Goal: Communication & Community: Answer question/provide support

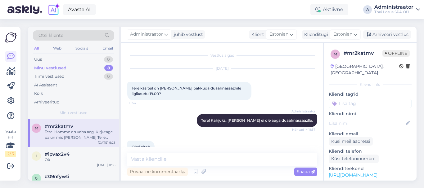
scroll to position [112, 0]
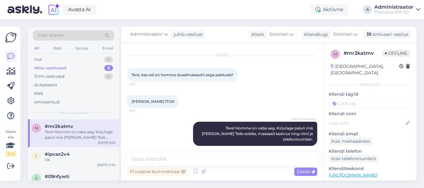
click at [163, 161] on textarea at bounding box center [222, 159] width 190 height 13
click at [76, 157] on div "Ok" at bounding box center [80, 160] width 71 height 6
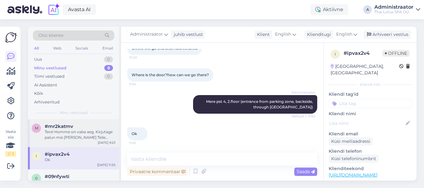
click at [86, 135] on div "Tere! Homme on vaba aeg. Kirjutage palun mis [PERSON_NAME] Teile sobiks, massaa…" at bounding box center [80, 134] width 71 height 11
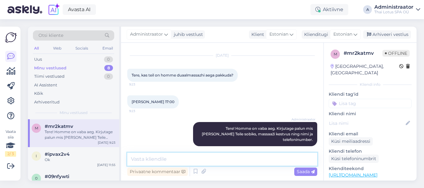
click at [145, 157] on textarea at bounding box center [222, 159] width 190 height 13
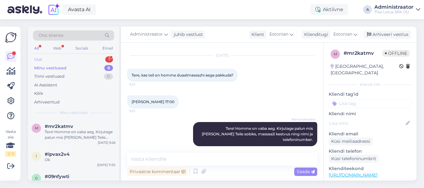
click at [90, 59] on div "Uus 1" at bounding box center [73, 59] width 81 height 9
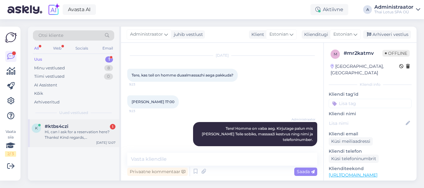
click at [88, 136] on div "Hi, can I ask for a reservation here? Thanks! Kind regards, [PERSON_NAME]" at bounding box center [80, 134] width 71 height 11
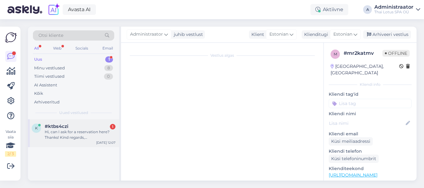
scroll to position [0, 0]
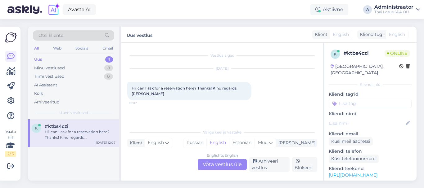
click at [205, 166] on div "English to English Võta vestlus üle" at bounding box center [222, 164] width 49 height 11
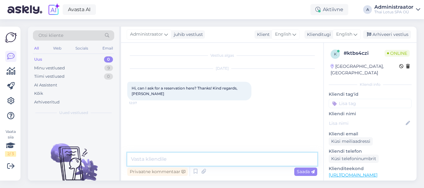
click at [178, 161] on textarea at bounding box center [222, 159] width 190 height 13
click at [178, 159] on textarea at bounding box center [222, 159] width 190 height 13
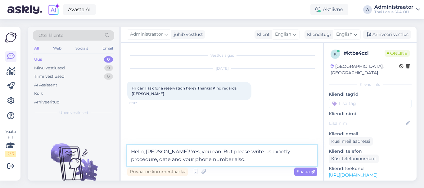
type textarea "Hello, [PERSON_NAME]! Yes, you can. But please write us exactly procedure, date…"
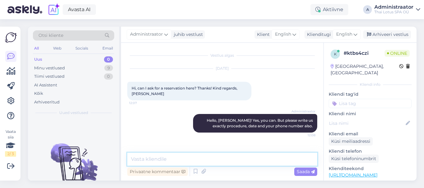
click at [174, 160] on textarea at bounding box center [222, 159] width 190 height 13
click at [169, 163] on textarea at bounding box center [222, 159] width 190 height 13
click at [173, 159] on textarea at bounding box center [222, 159] width 190 height 13
click at [171, 158] on textarea at bounding box center [222, 159] width 190 height 13
click at [170, 156] on textarea at bounding box center [222, 159] width 190 height 13
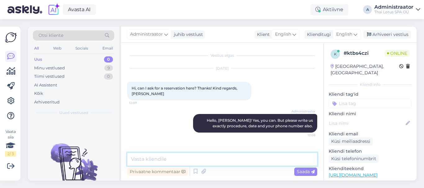
click at [170, 156] on textarea at bounding box center [222, 159] width 190 height 13
click at [190, 158] on textarea at bounding box center [222, 159] width 190 height 13
click at [198, 161] on textarea at bounding box center [222, 159] width 190 height 13
click at [198, 160] on textarea at bounding box center [222, 159] width 190 height 13
click at [200, 160] on textarea at bounding box center [222, 159] width 190 height 13
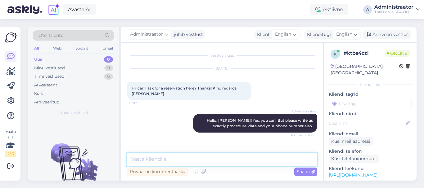
click at [200, 160] on textarea at bounding box center [222, 159] width 190 height 13
click at [164, 163] on textarea at bounding box center [222, 159] width 190 height 13
click at [179, 159] on textarea at bounding box center [222, 159] width 190 height 13
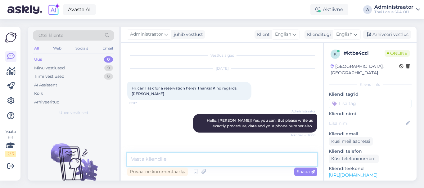
click at [187, 159] on textarea at bounding box center [222, 159] width 190 height 13
click at [203, 158] on textarea at bounding box center [222, 159] width 190 height 13
click at [219, 157] on textarea at bounding box center [222, 159] width 190 height 13
click at [218, 157] on textarea at bounding box center [222, 159] width 190 height 13
click at [214, 158] on textarea at bounding box center [222, 159] width 190 height 13
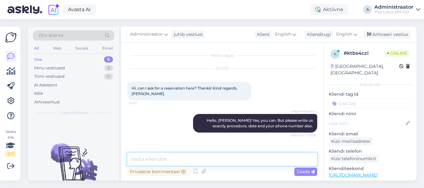
click at [214, 158] on textarea at bounding box center [222, 159] width 190 height 13
click at [214, 159] on textarea at bounding box center [222, 159] width 190 height 13
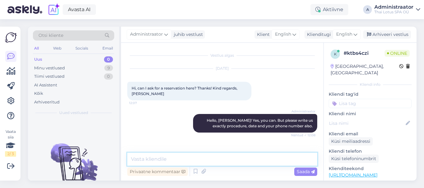
click at [214, 159] on textarea at bounding box center [222, 159] width 190 height 13
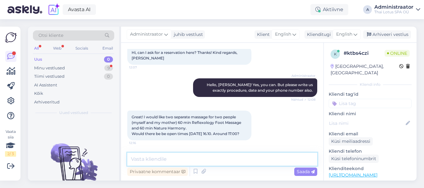
click at [214, 159] on textarea at bounding box center [222, 159] width 190 height 13
click at [201, 161] on textarea at bounding box center [222, 159] width 190 height 13
click at [201, 160] on textarea at bounding box center [222, 159] width 190 height 13
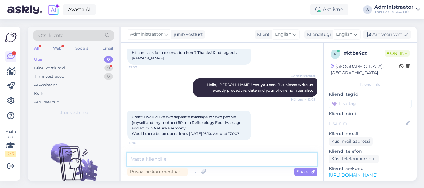
click at [201, 160] on textarea at bounding box center [222, 159] width 190 height 13
type textarea "Yes. We have available time [DATE] at 17:00."
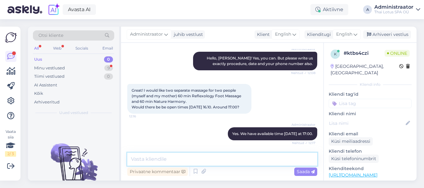
scroll to position [89, 0]
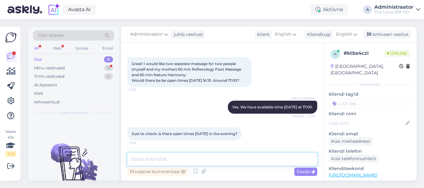
click at [157, 158] on textarea at bounding box center [222, 159] width 190 height 13
click at [93, 65] on div "Minu vestlused 9" at bounding box center [73, 68] width 81 height 9
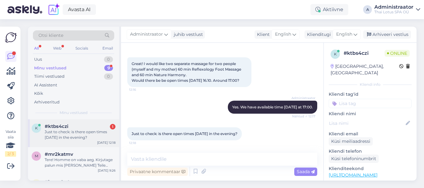
click at [108, 129] on div "#ktbs4czi 1" at bounding box center [80, 127] width 71 height 6
click at [154, 159] on textarea at bounding box center [222, 159] width 190 height 13
type textarea "[DATE] at 18:30."
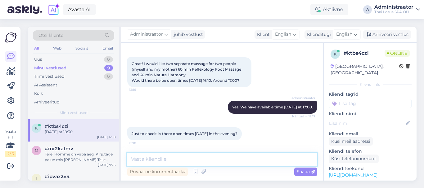
scroll to position [116, 0]
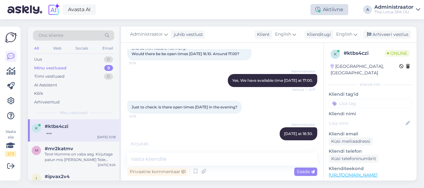
click at [329, 12] on div "Aktiivne" at bounding box center [329, 9] width 38 height 11
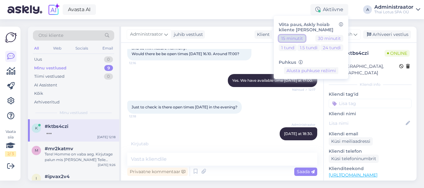
click at [300, 39] on button "15 minutit" at bounding box center [292, 38] width 27 height 7
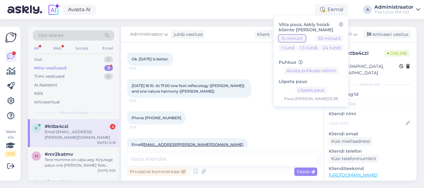
scroll to position [228, 0]
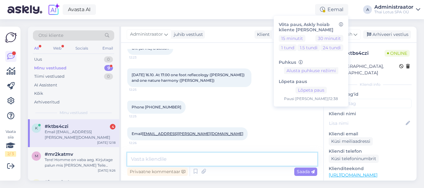
click at [178, 156] on textarea at bounding box center [222, 159] width 190 height 13
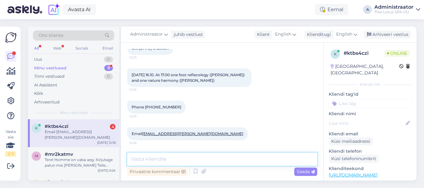
click at [175, 163] on textarea at bounding box center [222, 159] width 190 height 13
type textarea "Ok. See you [DATE]!"
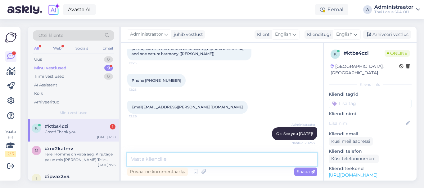
scroll to position [281, 0]
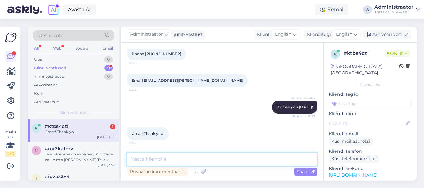
click at [166, 158] on textarea at bounding box center [222, 159] width 190 height 13
click at [84, 146] on div "#mr2katmv" at bounding box center [80, 149] width 71 height 6
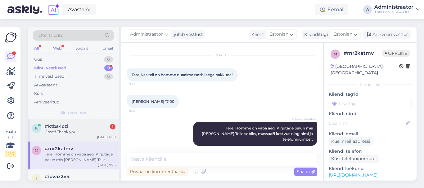
click at [87, 130] on div "Great! Thank you!" at bounding box center [80, 132] width 71 height 6
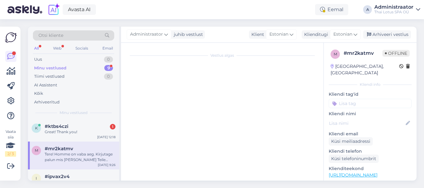
scroll to position [161, 0]
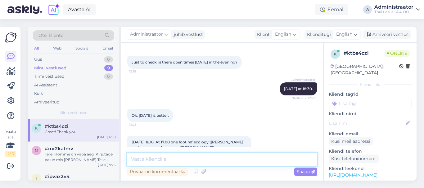
click at [144, 159] on textarea at bounding box center [222, 159] width 190 height 13
